Goal: Transaction & Acquisition: Book appointment/travel/reservation

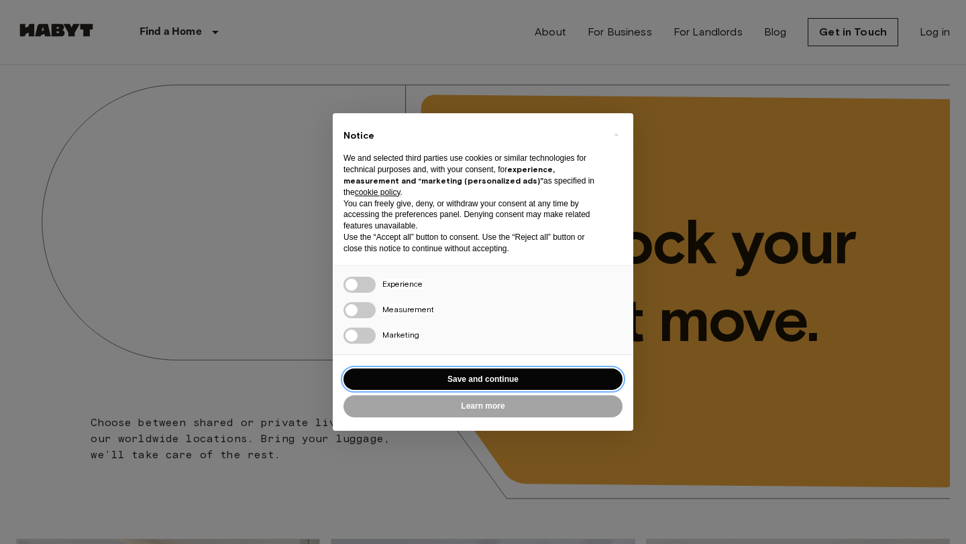
click at [468, 381] on button "Save and continue" at bounding box center [482, 380] width 279 height 22
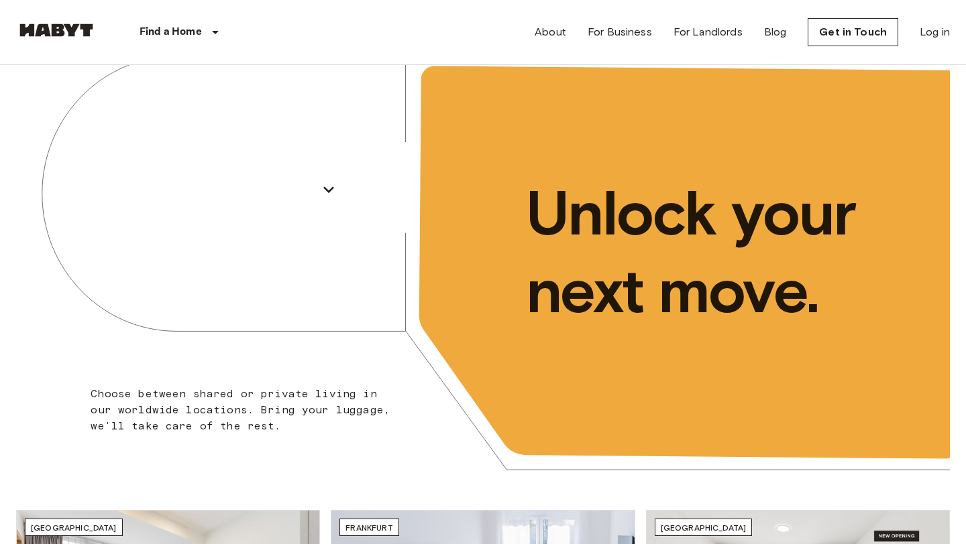
scroll to position [23, 0]
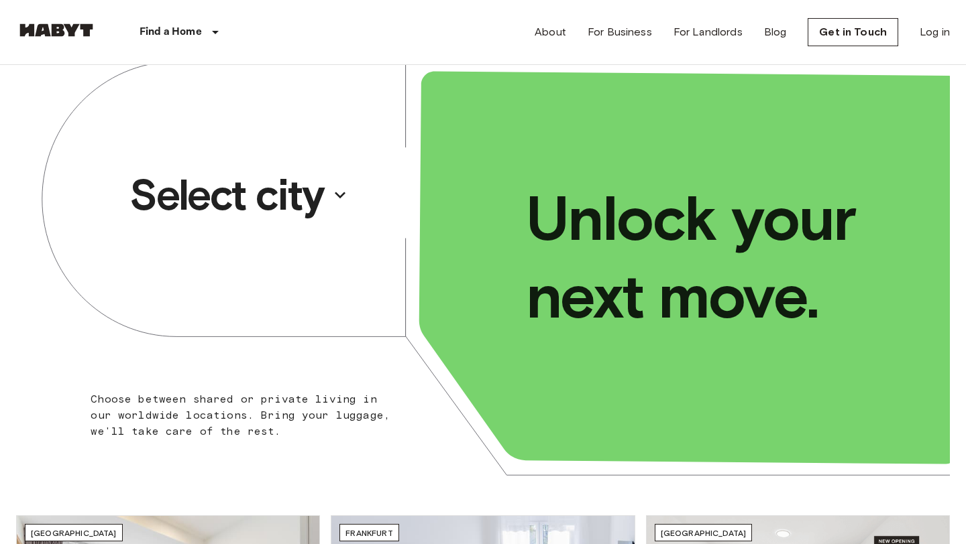
click at [327, 192] on button "Select city" at bounding box center [238, 195] width 229 height 62
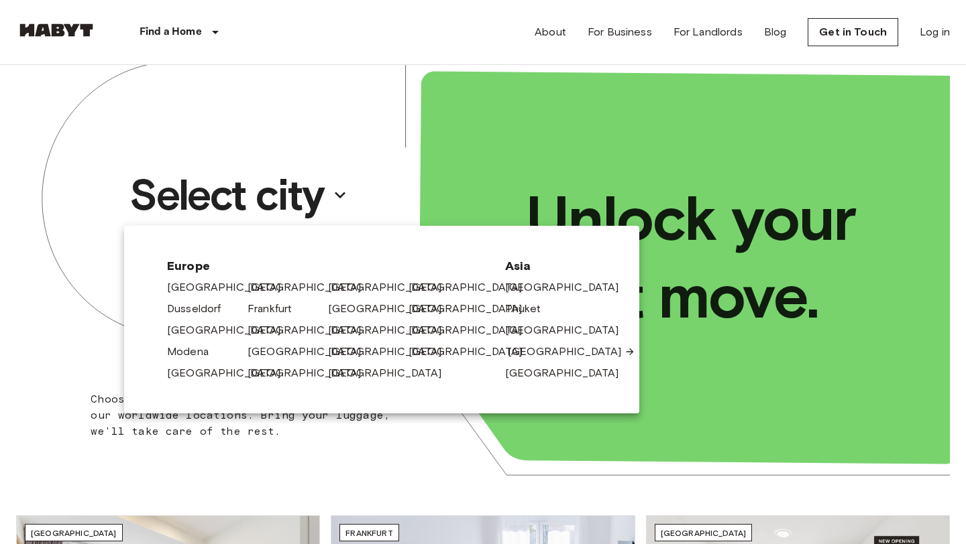
click at [513, 353] on link "[GEOGRAPHIC_DATA]" at bounding box center [571, 352] width 127 height 16
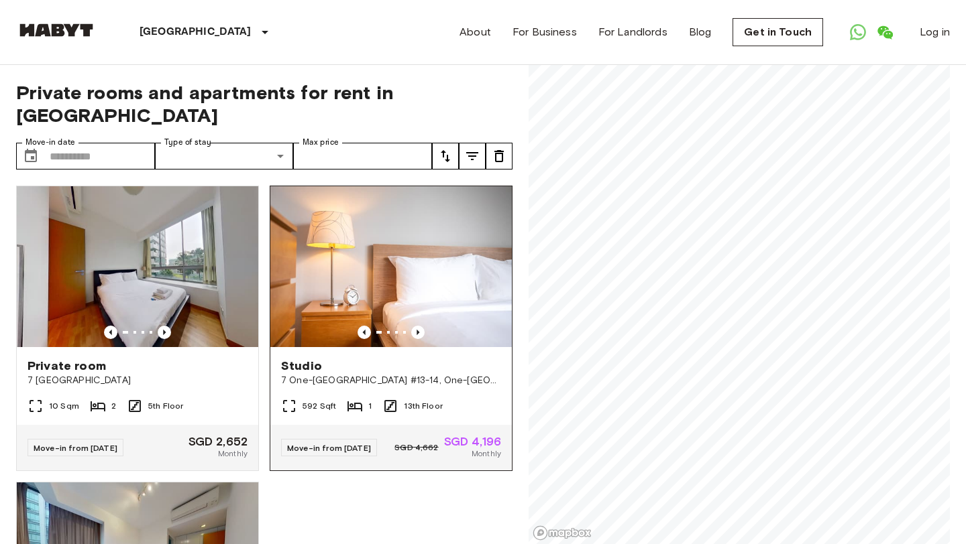
click at [478, 274] on div "Private rooms and apartments for rent in [GEOGRAPHIC_DATA] Move-in date ​ Move-…" at bounding box center [482, 305] width 933 height 480
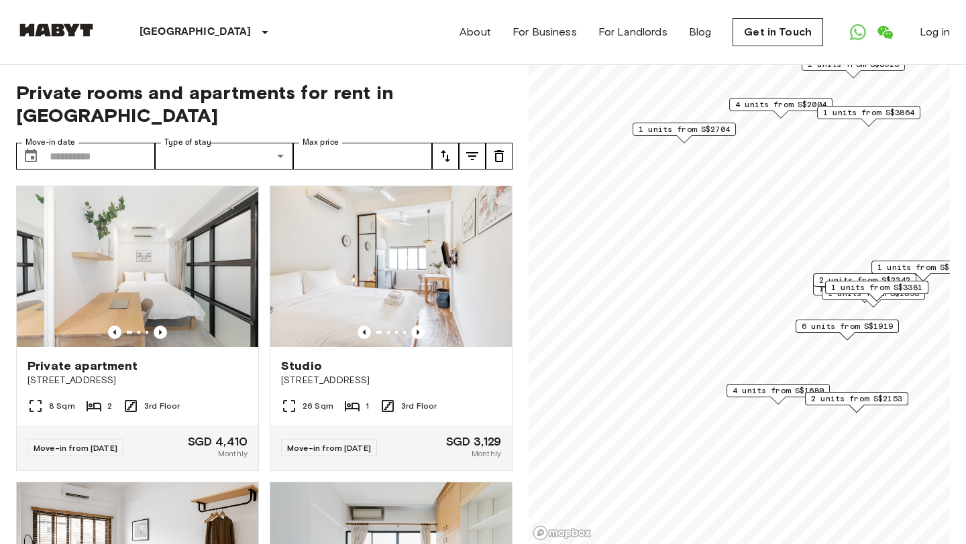
click at [760, 392] on span "4 units from S$1680" at bounding box center [777, 391] width 91 height 12
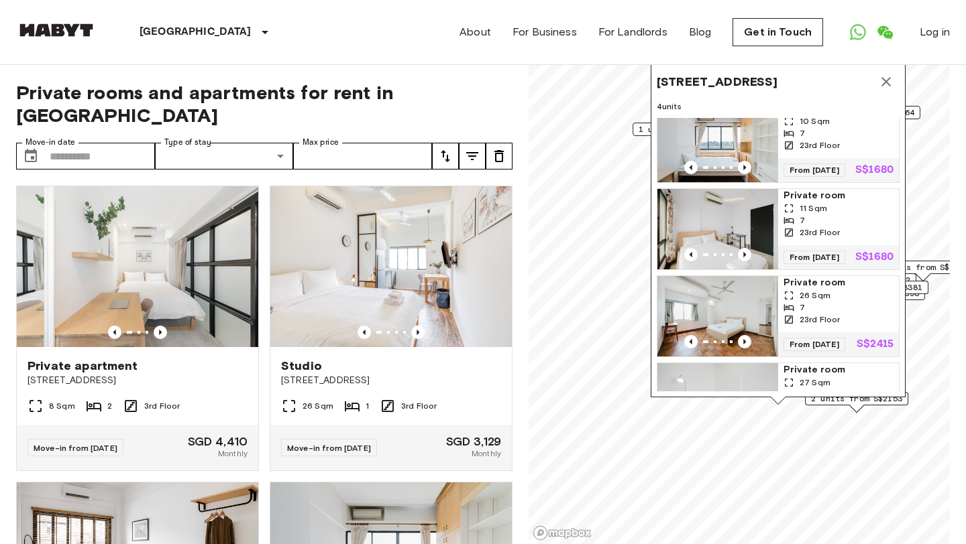
scroll to position [15, 0]
click at [823, 201] on span "Private room" at bounding box center [838, 196] width 110 height 13
click at [882, 83] on icon "Map marker" at bounding box center [886, 82] width 16 height 16
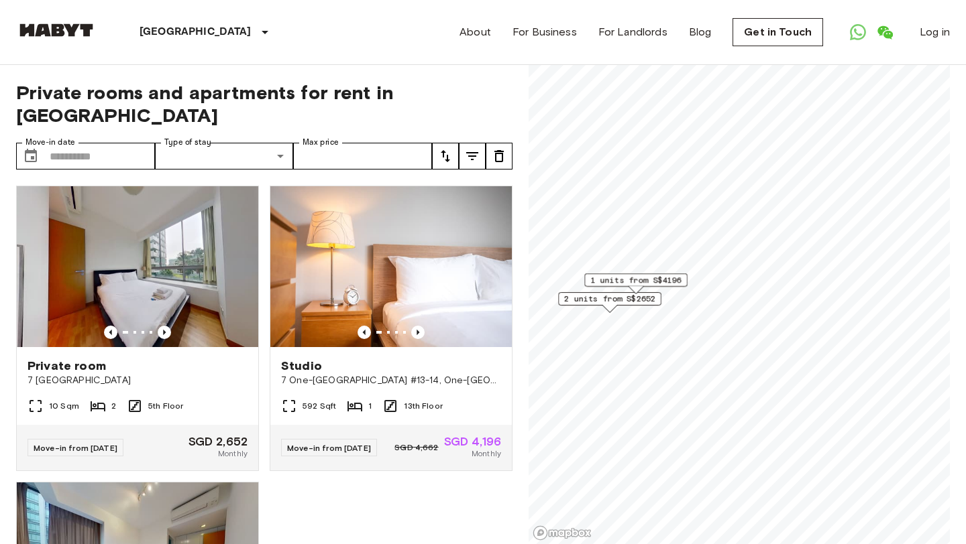
drag, startPoint x: 866, startPoint y: 417, endPoint x: 587, endPoint y: 310, distance: 298.9
click at [587, 310] on div "2 units from S$2652" at bounding box center [609, 302] width 103 height 21
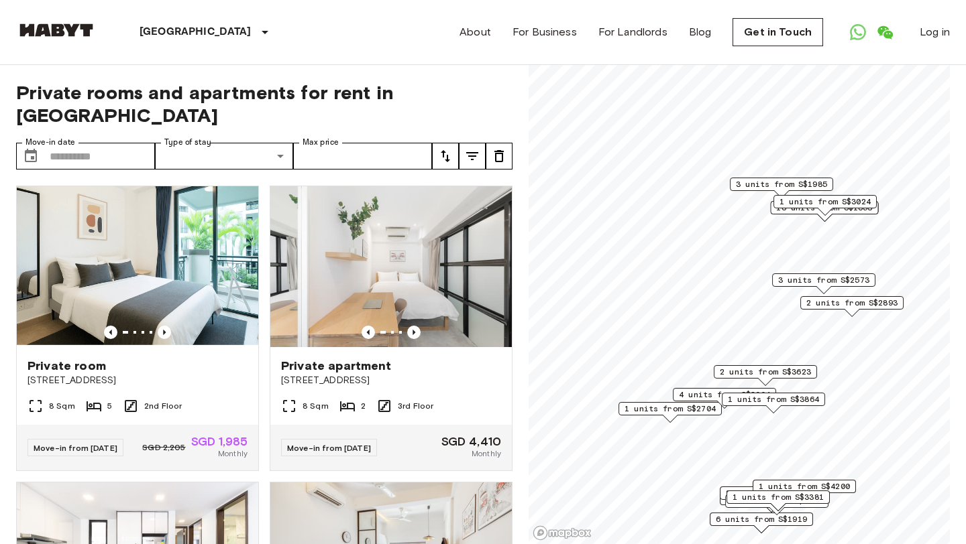
drag, startPoint x: 768, startPoint y: 396, endPoint x: 706, endPoint y: 398, distance: 62.4
click at [706, 398] on span "4 units from S$2004" at bounding box center [724, 395] width 91 height 12
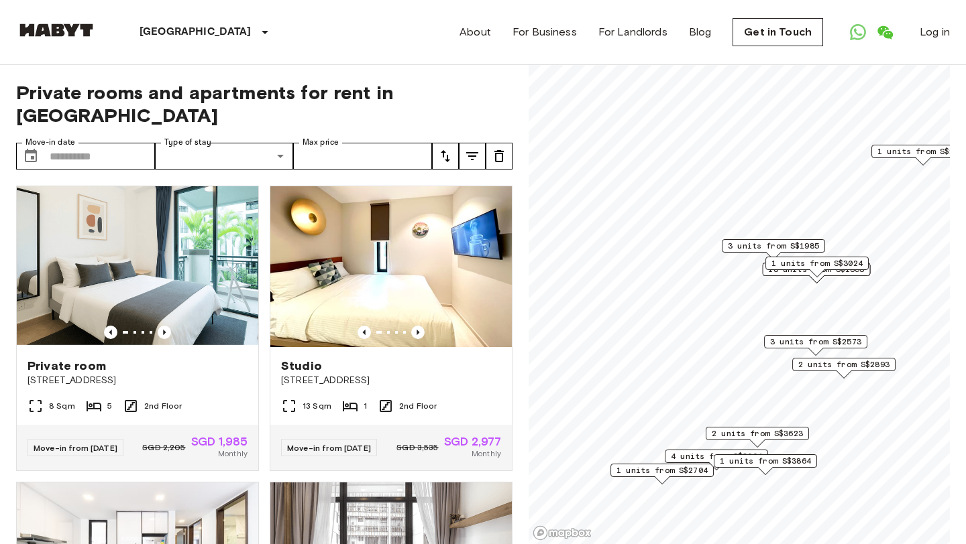
click at [756, 240] on span "3 units from S$1985" at bounding box center [773, 246] width 91 height 12
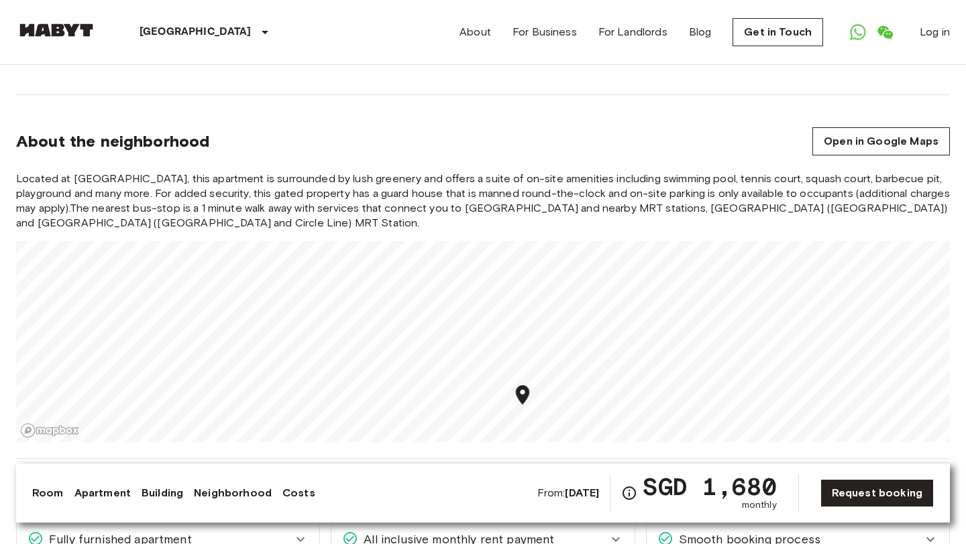
scroll to position [1492, 0]
click at [568, 438] on section "About the neighborhood Open in Google Maps Located at Lower Delta Road, this ap…" at bounding box center [482, 277] width 933 height 364
click at [577, 458] on div "Asia Singapore Singapore Private room Private room From Dec 26 2025 1005 Lower …" at bounding box center [483, 374] width 966 height 3603
click at [544, 171] on div "Located at Lower Delta Road, this apartment is surrounded by lush greenery and …" at bounding box center [482, 306] width 933 height 271
click at [564, 475] on div "Asia Singapore Singapore Private room Private room From Dec 26 2025 1005 Lower …" at bounding box center [483, 374] width 966 height 3603
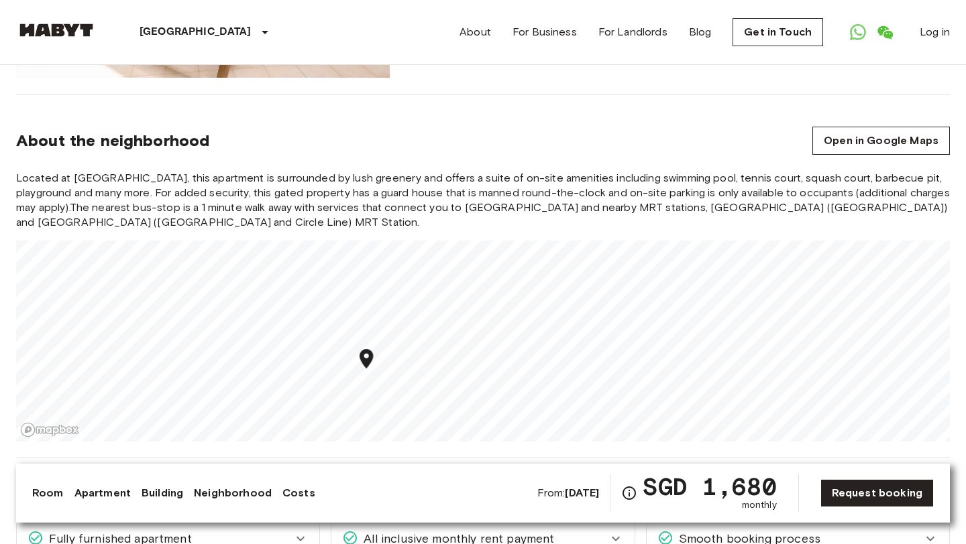
click at [502, 457] on div "Asia Singapore Singapore Private room Private room From Dec 26 2025 1005 Lower …" at bounding box center [483, 374] width 966 height 3603
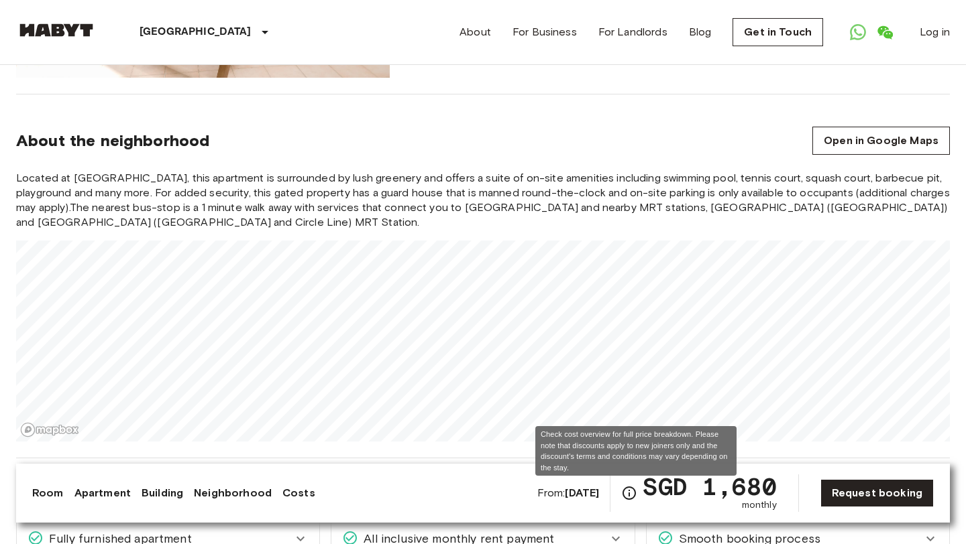
click at [628, 485] on div "Asia Singapore Singapore Private room Private room From Dec 26 2025 1005 Lower …" at bounding box center [483, 374] width 966 height 3603
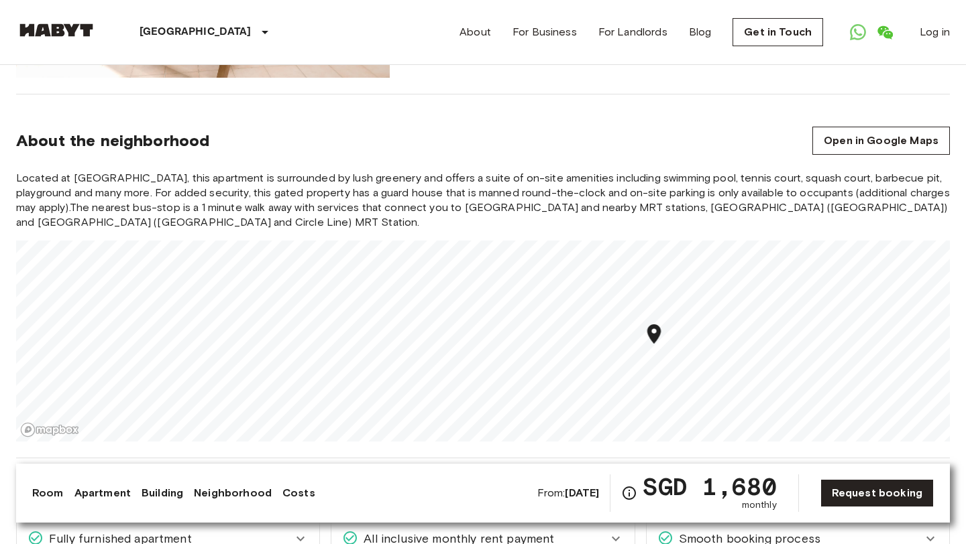
click at [934, 213] on div "Located at Lower Delta Road, this apartment is surrounded by lush greenery and …" at bounding box center [482, 306] width 933 height 271
click at [45, 493] on link "Room" at bounding box center [48, 493] width 32 height 16
